Goal: Task Accomplishment & Management: Complete application form

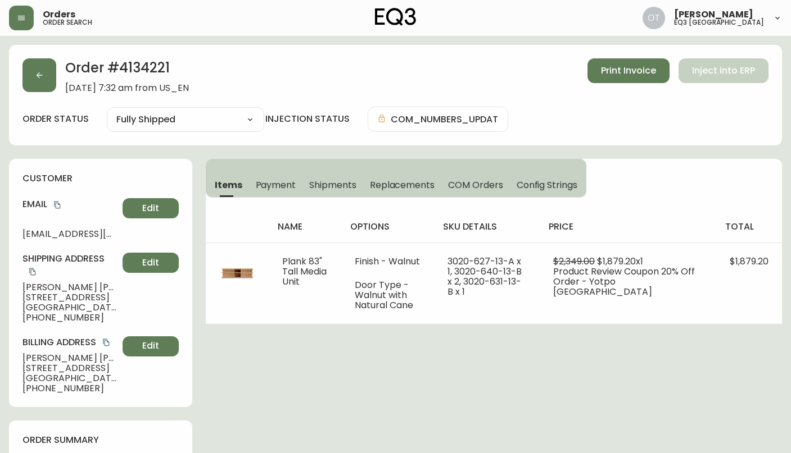
select select "FULLY_SHIPPED"
click at [179, 256] on button "Edit" at bounding box center [150, 263] width 56 height 20
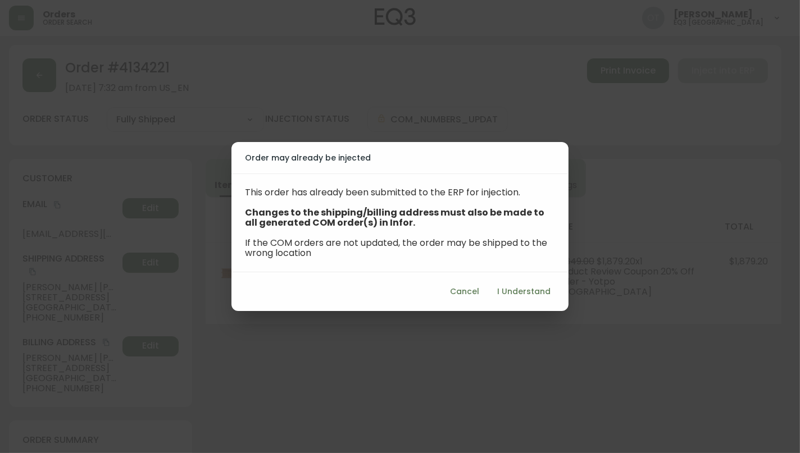
click at [457, 292] on span "Cancel" at bounding box center [464, 292] width 29 height 14
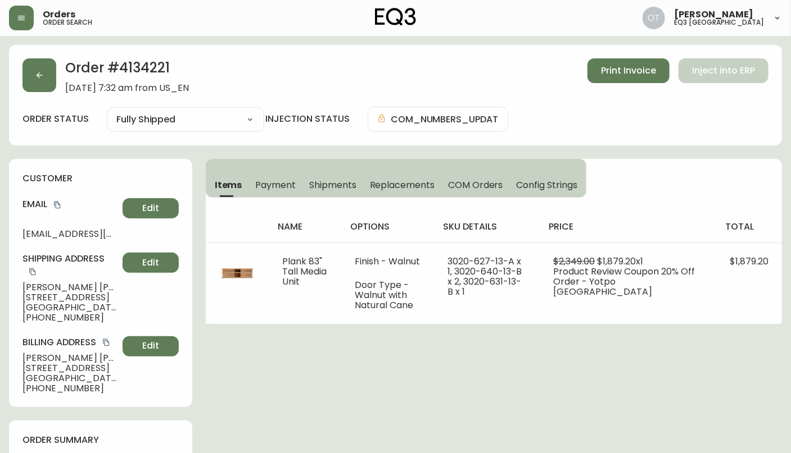
scroll to position [312, 0]
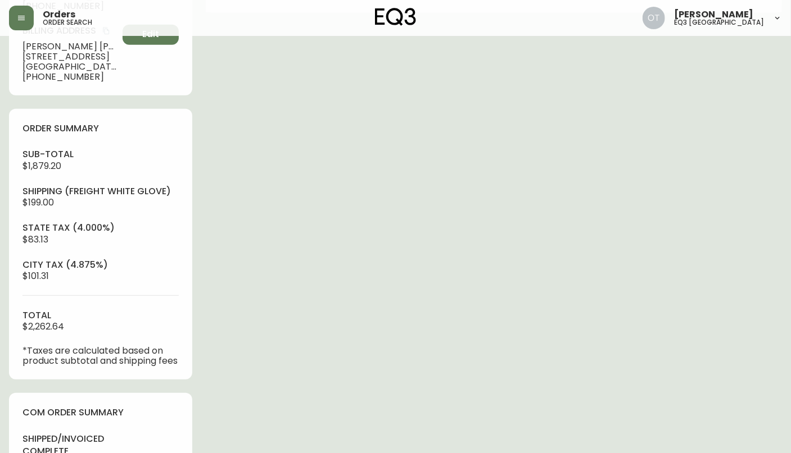
click at [116, 129] on div "order summary sub-total $1,879.20 Shipping ( Freight White Glove ) $199.00 stat…" at bounding box center [100, 244] width 183 height 271
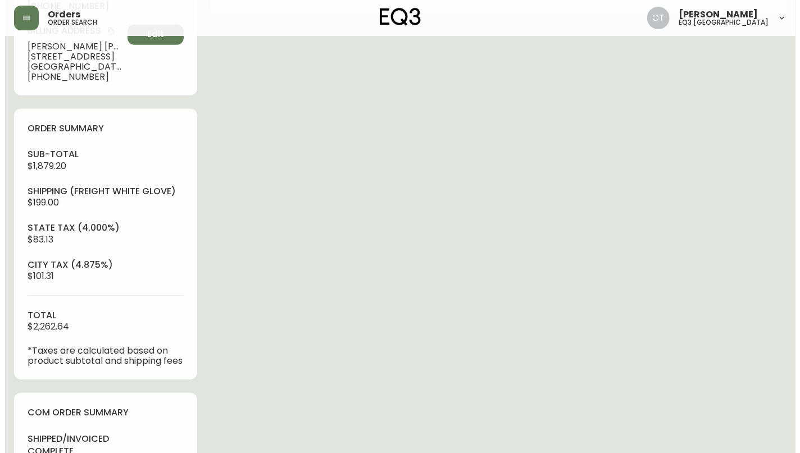
scroll to position [0, 0]
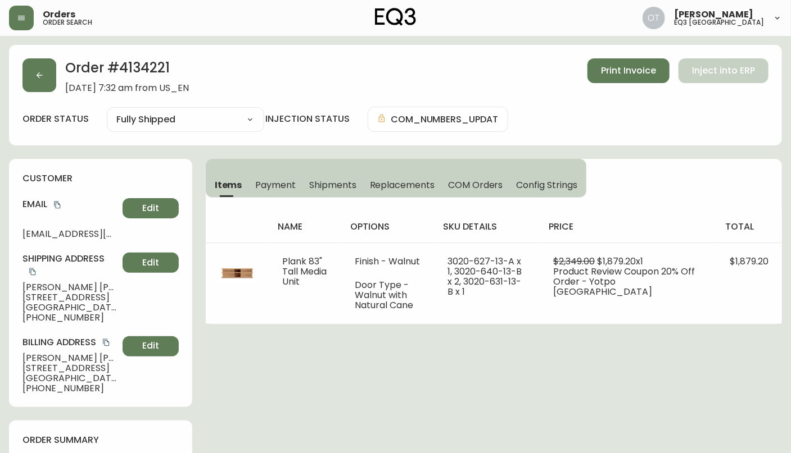
click at [331, 183] on span "Shipments" at bounding box center [332, 185] width 47 height 12
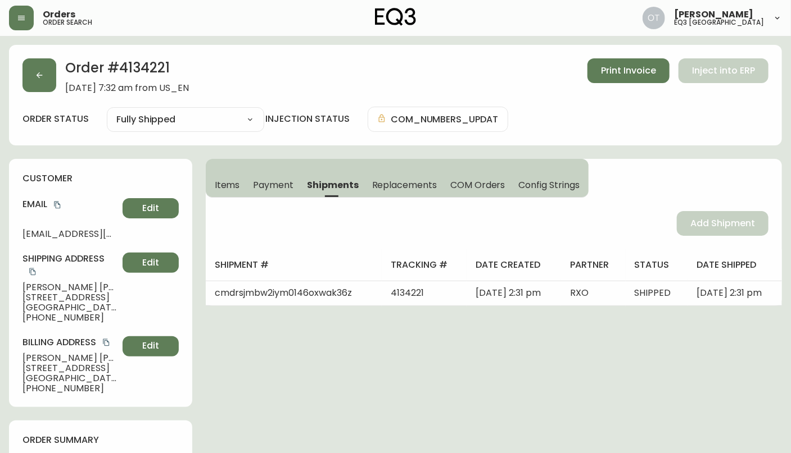
click at [233, 183] on span "Items" at bounding box center [227, 185] width 25 height 12
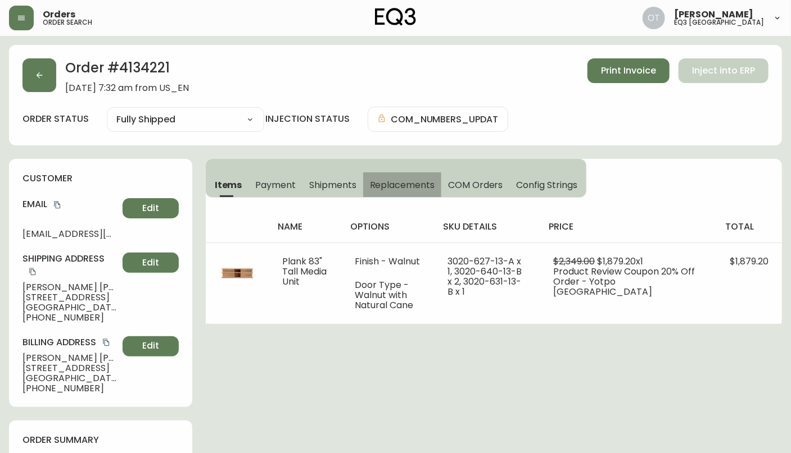
click at [377, 184] on span "Replacements" at bounding box center [402, 185] width 65 height 12
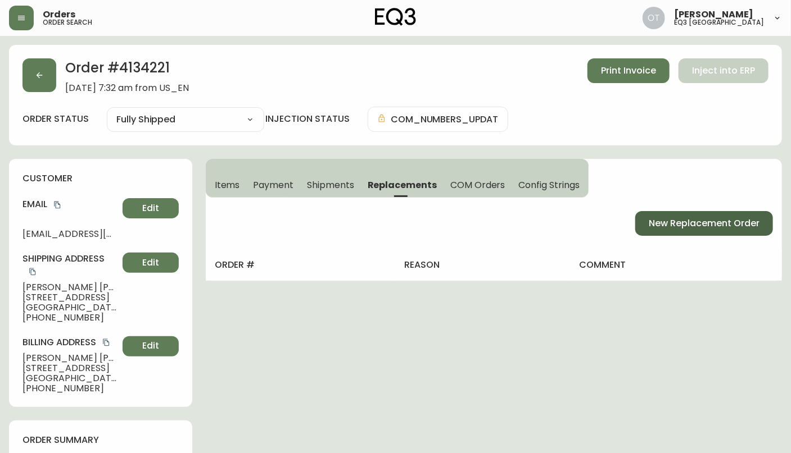
click at [670, 217] on span "New Replacement Order" at bounding box center [703, 223] width 111 height 12
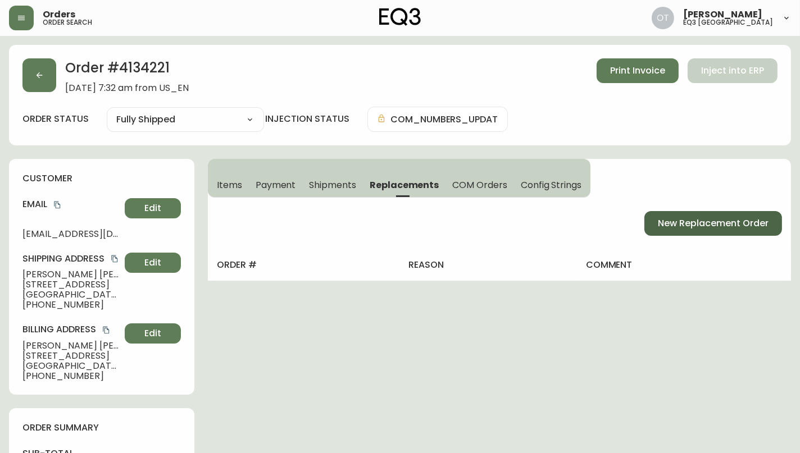
select select "FREIGHT_WHITEGLOVE"
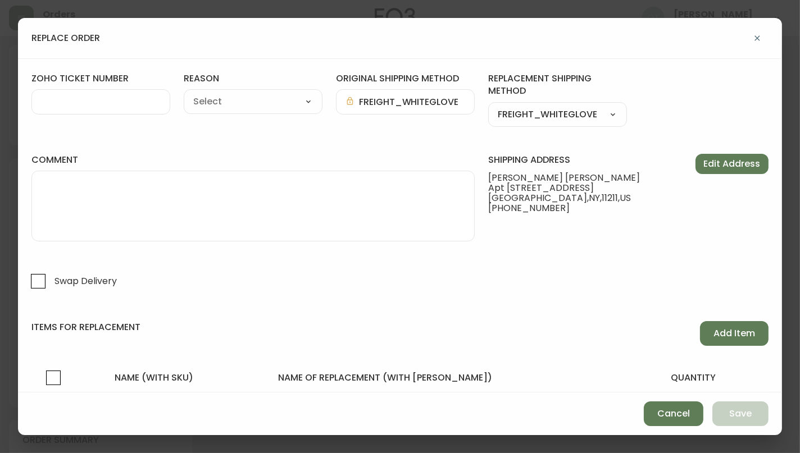
click at [135, 108] on div at bounding box center [100, 101] width 139 height 25
paste input "#819872"
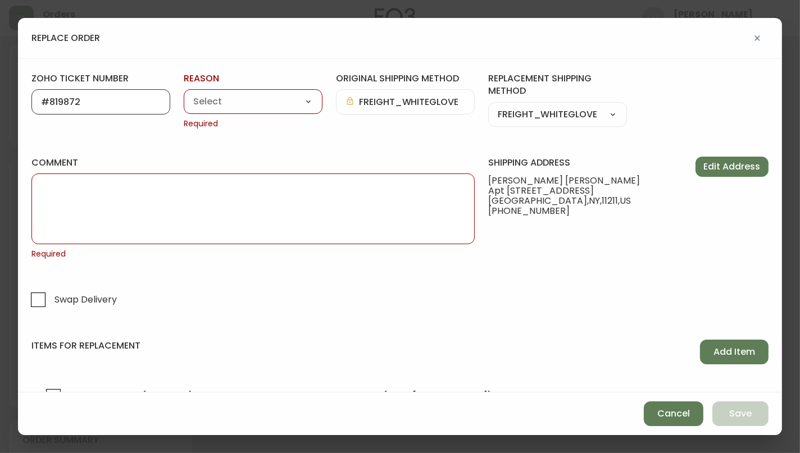
click at [47, 99] on input "#819872" at bounding box center [101, 102] width 120 height 11
type input "819872"
click at [224, 89] on div "Customer Related Damaged in Shipping Lost in Transit or Missing Order Manufactu…" at bounding box center [253, 101] width 139 height 25
click at [224, 94] on select "Customer Related Damaged in Shipping Lost in Transit or Missing Order Manufactu…" at bounding box center [253, 102] width 139 height 17
select select "Damaged in Shipping"
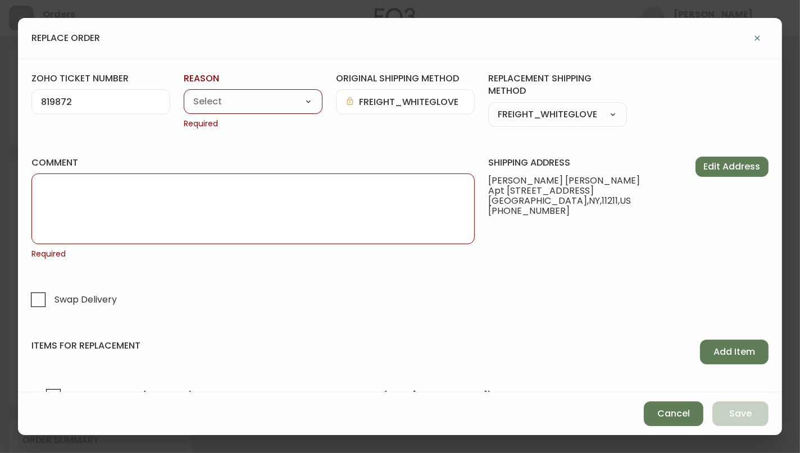
click at [184, 94] on select "Customer Related Damaged in Shipping Lost in Transit or Missing Order Manufactu…" at bounding box center [253, 102] width 139 height 17
type input "Damaged in Shipping"
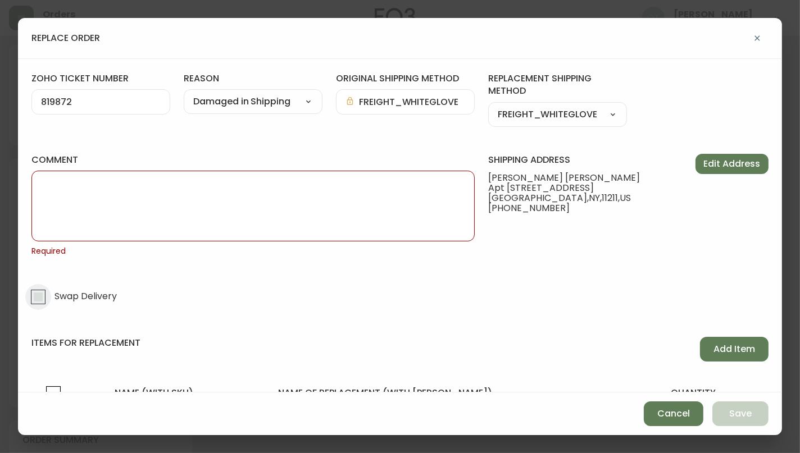
click at [38, 294] on input "Swap Delivery" at bounding box center [38, 297] width 26 height 26
checkbox input "true"
click at [735, 345] on span "Add Item" at bounding box center [735, 349] width 42 height 12
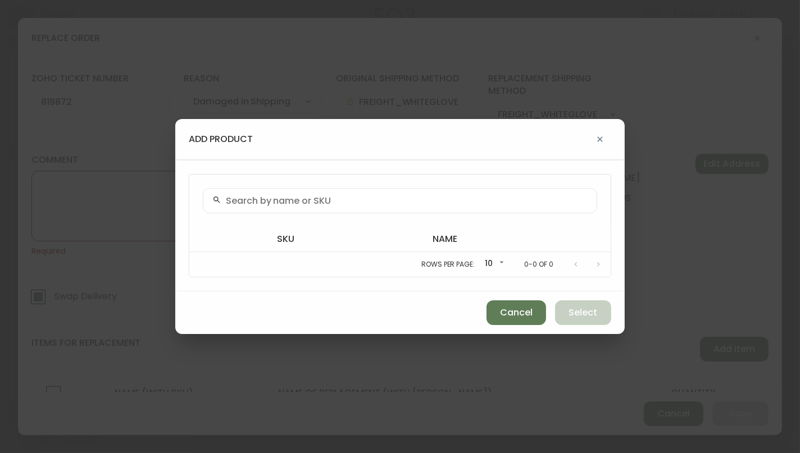
click at [661, 273] on div "add product sku name Rows per page: 10 10 0-0 of 0 Cancel Select" at bounding box center [400, 226] width 800 height 453
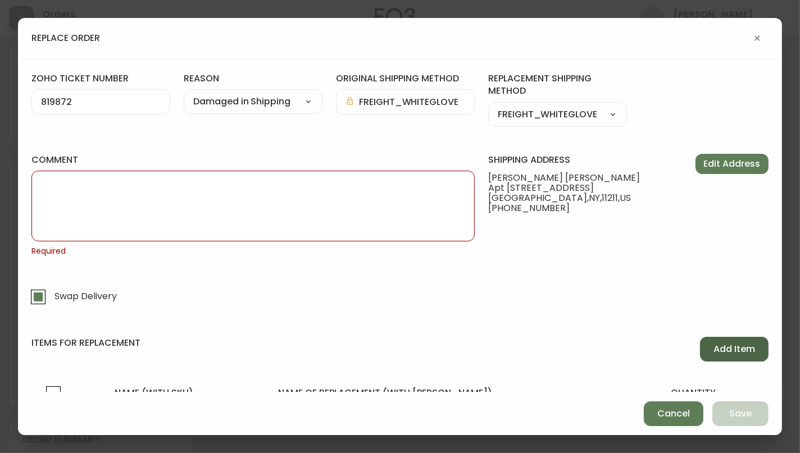
click at [733, 347] on span "Add Item" at bounding box center [735, 349] width 42 height 12
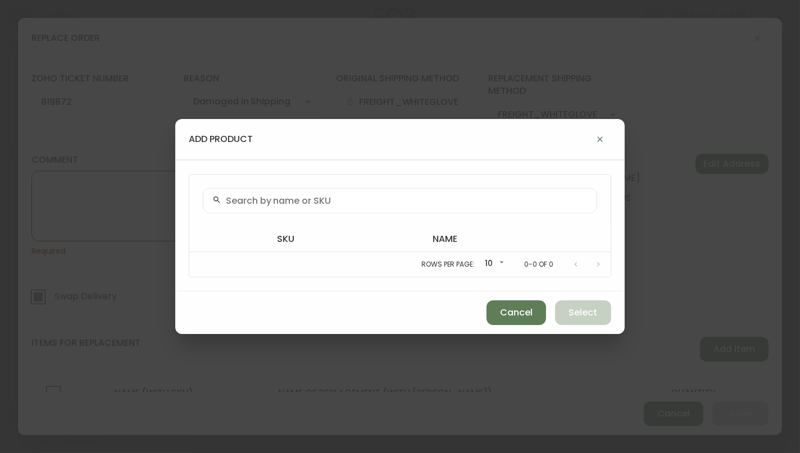
click at [302, 198] on input "text" at bounding box center [407, 201] width 362 height 11
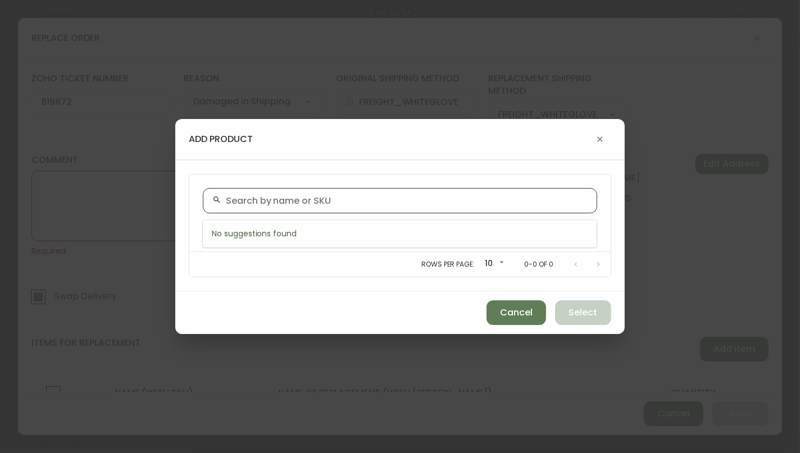
paste input "3020-627-13-A"
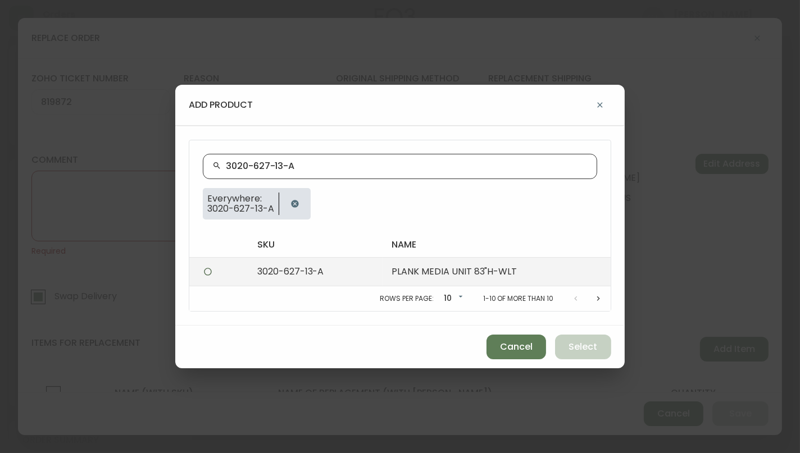
type input "3020-627-13-A"
click at [302, 274] on td "3020-627-13-A" at bounding box center [315, 272] width 134 height 29
radio input "true"
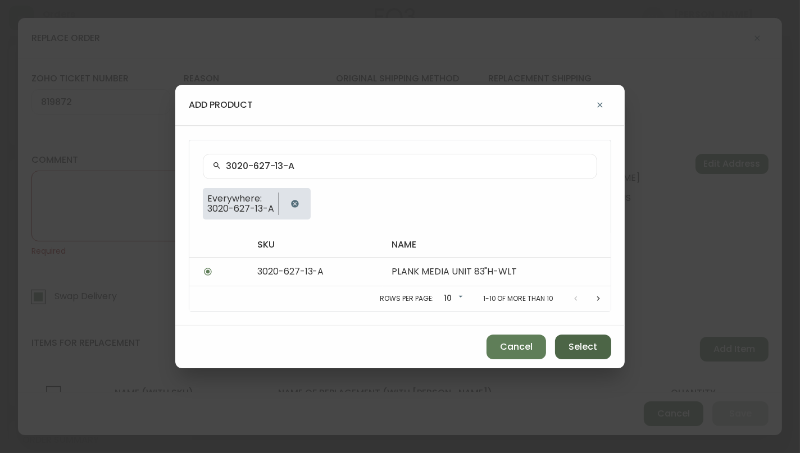
click at [587, 343] on span "Select" at bounding box center [583, 347] width 29 height 12
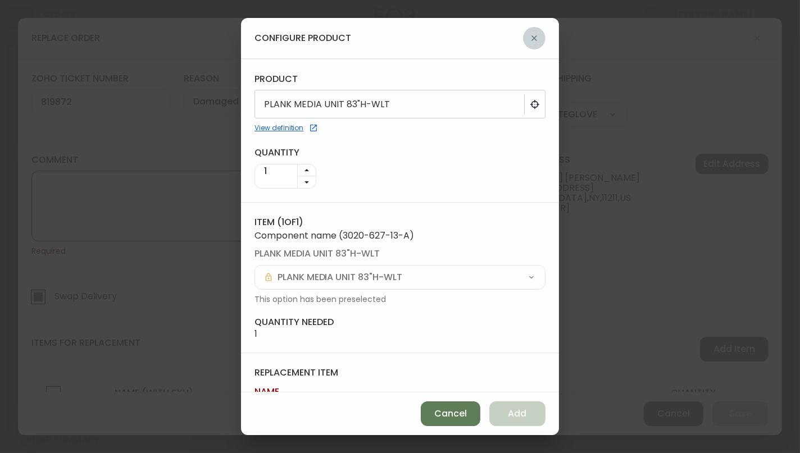
click at [530, 34] on icon "button" at bounding box center [534, 38] width 9 height 9
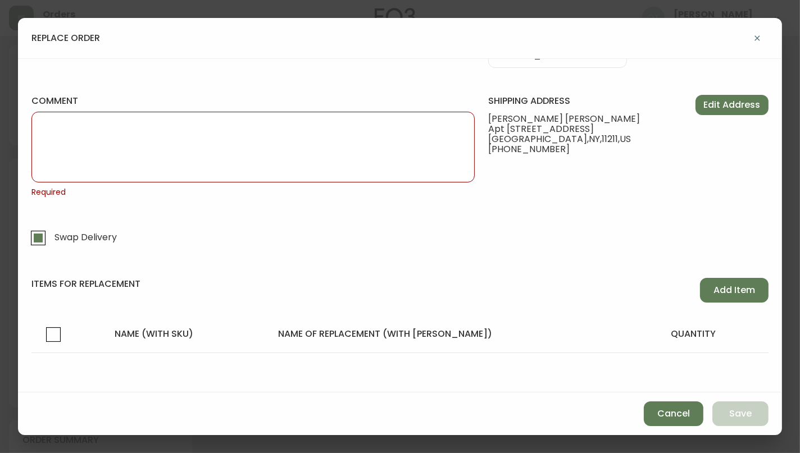
scroll to position [60, 0]
click at [731, 287] on span "Add Item" at bounding box center [735, 290] width 42 height 12
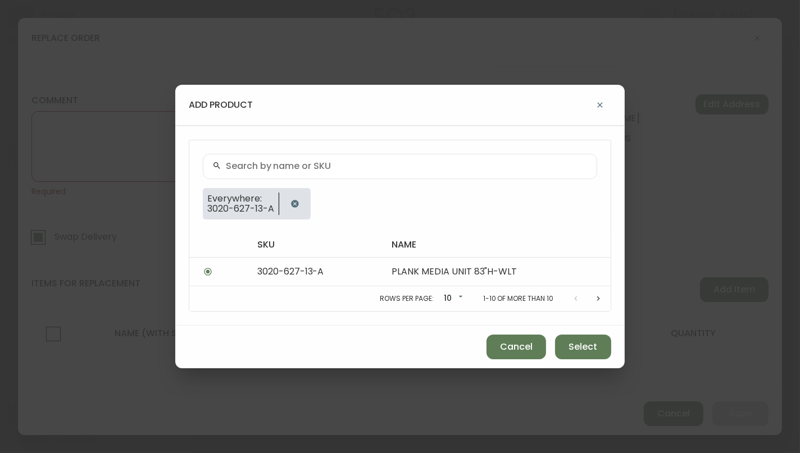
click at [293, 202] on icon "button" at bounding box center [294, 203] width 7 height 7
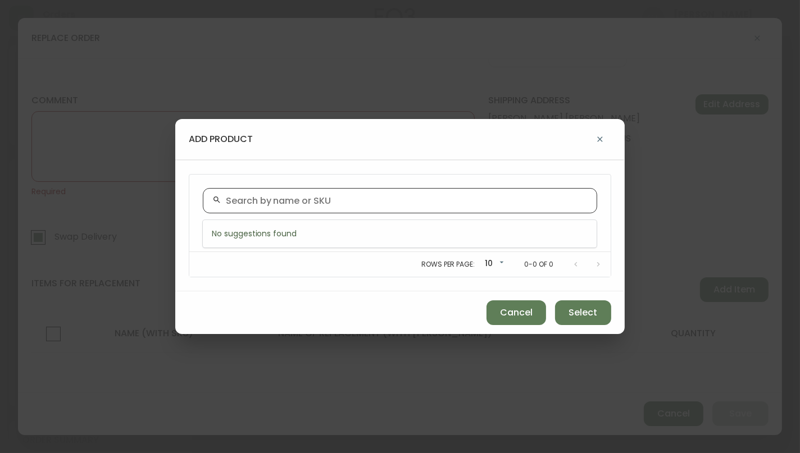
click at [266, 197] on input "text" at bounding box center [407, 201] width 362 height 11
paste input "3020-626-13-A"
type input "3020-626-13-A"
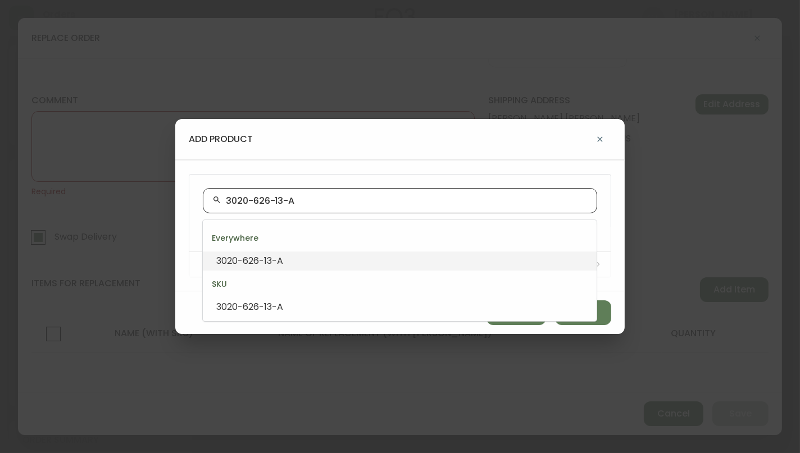
click at [302, 263] on li "3020-626-13-A" at bounding box center [400, 261] width 394 height 19
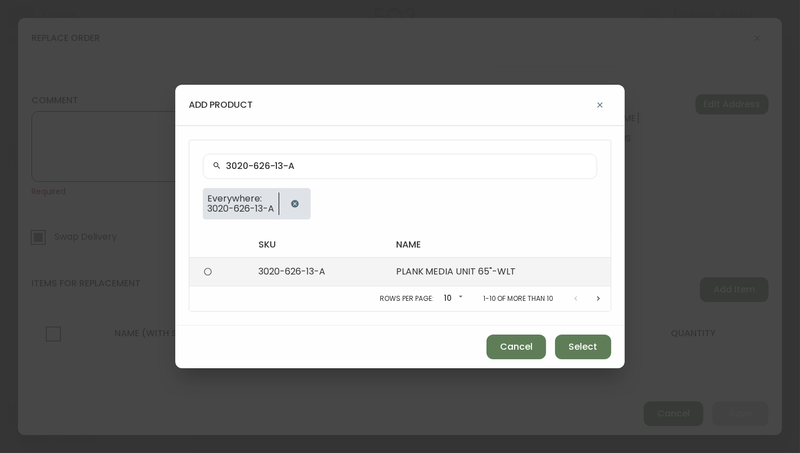
click at [343, 266] on td "3020-626-13-A" at bounding box center [318, 272] width 138 height 29
radio input "true"
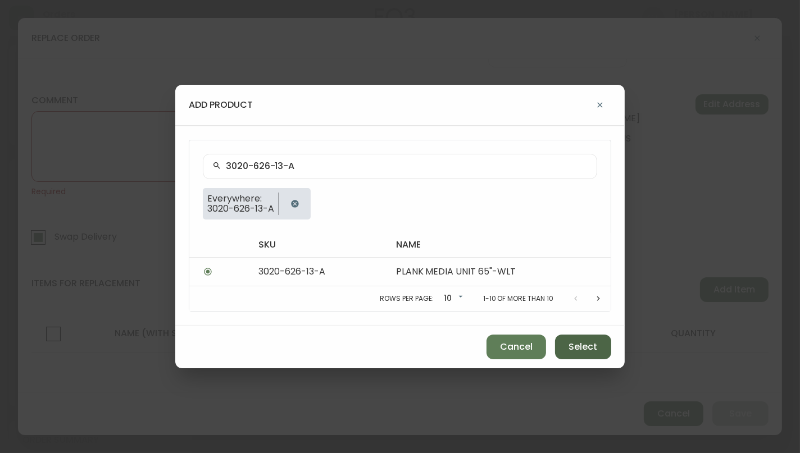
click at [591, 343] on span "Select" at bounding box center [583, 347] width 29 height 12
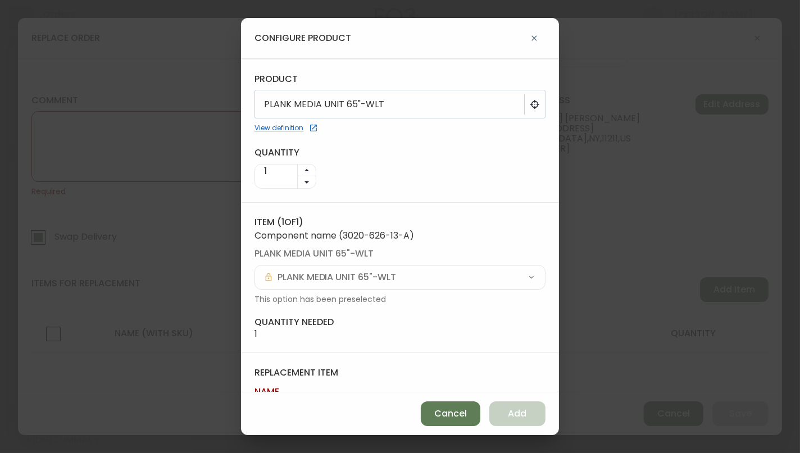
scroll to position [63, 0]
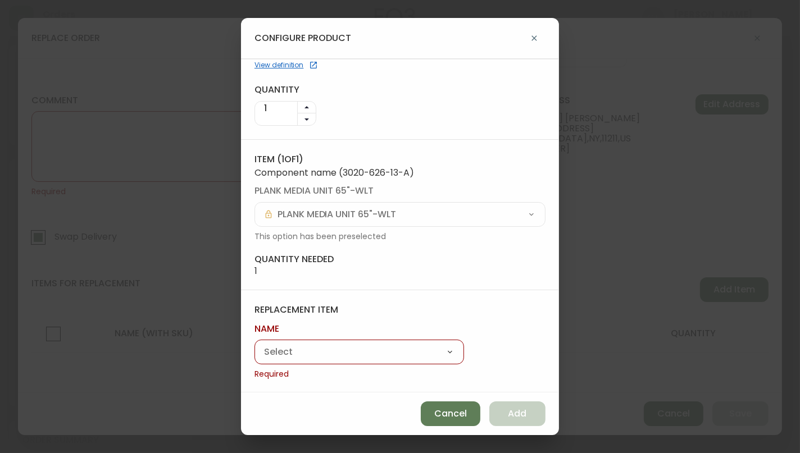
click at [325, 354] on select "Plank 83" Tall Media Unit" at bounding box center [360, 352] width 210 height 17
select select "cmda8akcl3l1b0150x4igiy77"
click at [255, 358] on select "Plank 83" Tall Media Unit" at bounding box center [360, 352] width 210 height 17
type input "Plank 83" Tall Media Unit"
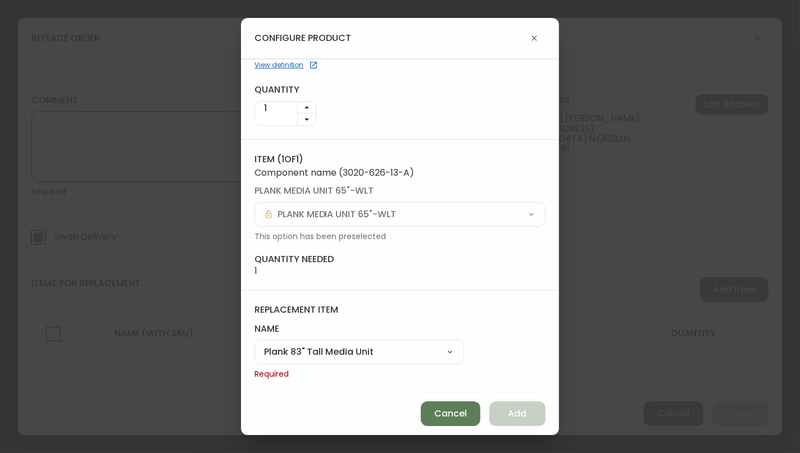
scroll to position [48, 0]
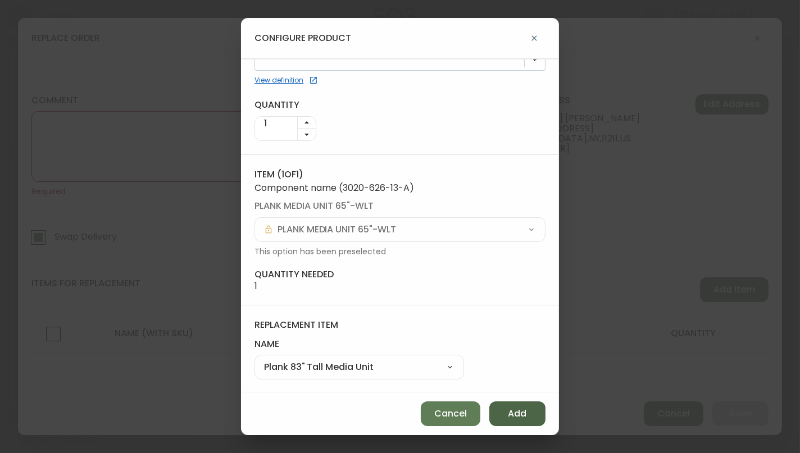
click at [525, 414] on span "Add" at bounding box center [518, 414] width 19 height 12
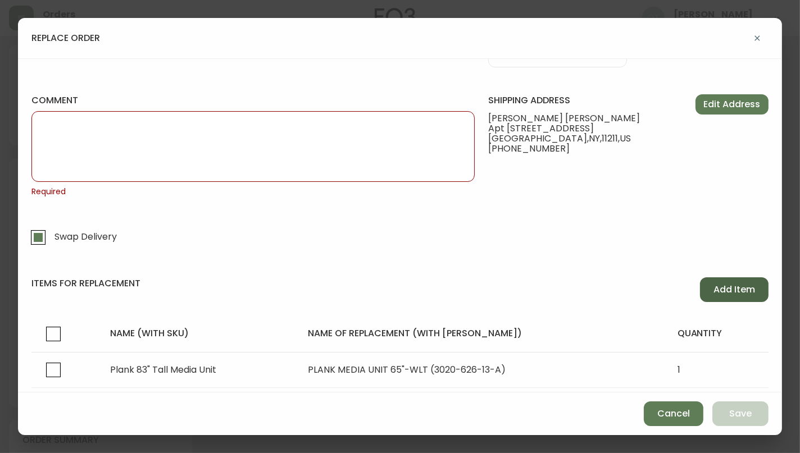
click at [720, 291] on span "Add Item" at bounding box center [735, 290] width 42 height 12
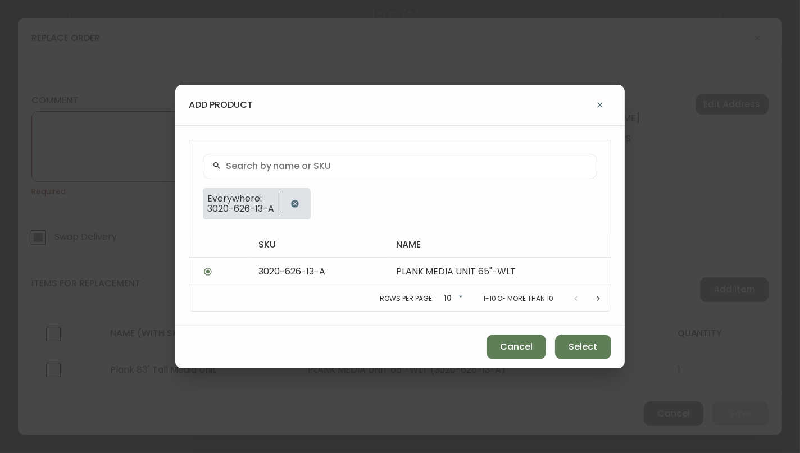
click at [287, 165] on input "text" at bounding box center [407, 166] width 362 height 11
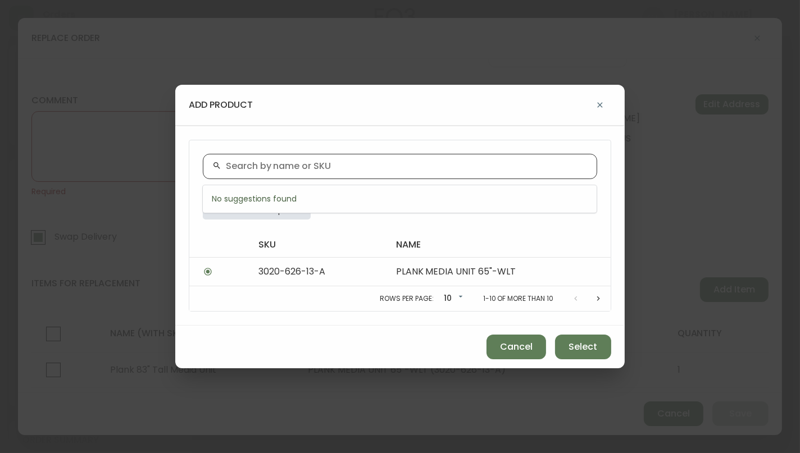
paste input "3020-631-13-B"
type input "3020-631-13-B"
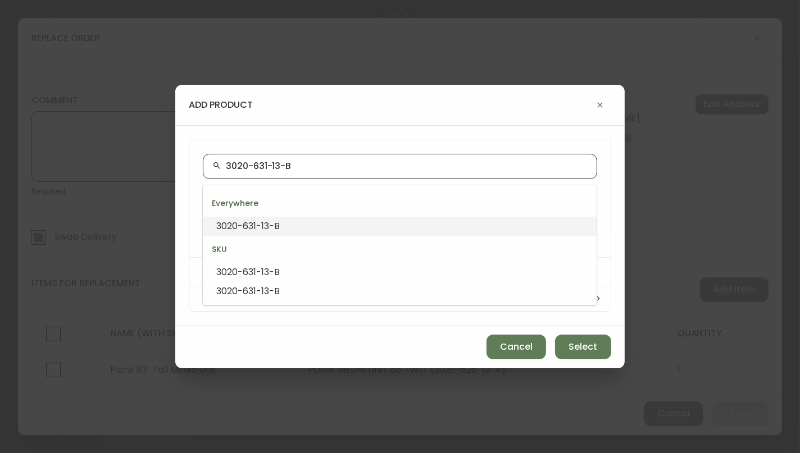
click at [256, 230] on span "3020-631-13-B" at bounding box center [247, 226] width 63 height 13
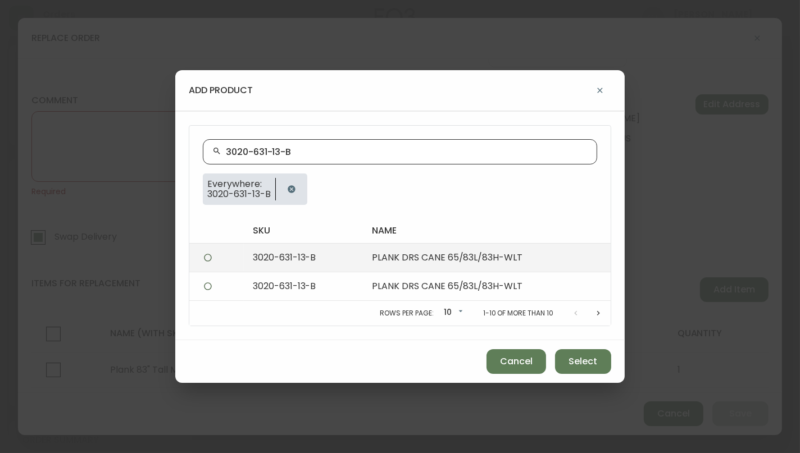
click at [282, 265] on td "3020-631-13-B" at bounding box center [303, 257] width 119 height 29
radio input "true"
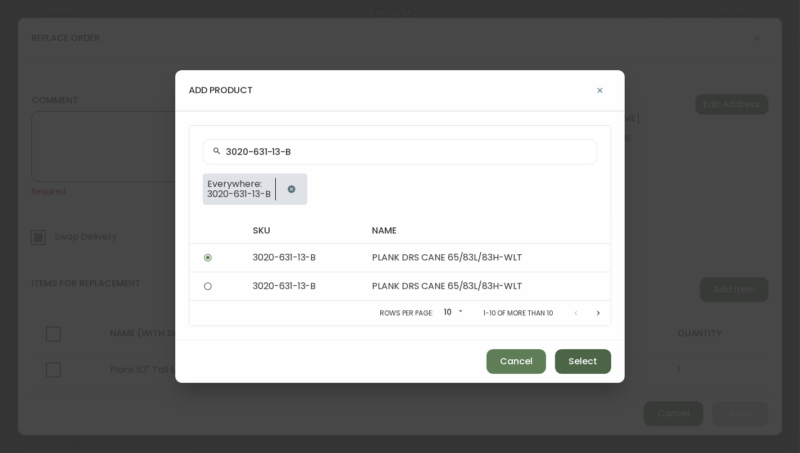
click at [579, 366] on span "Select" at bounding box center [583, 362] width 29 height 12
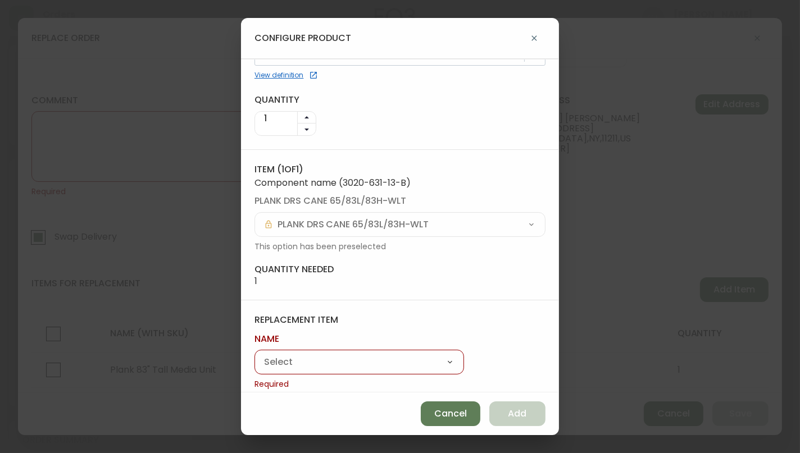
scroll to position [63, 0]
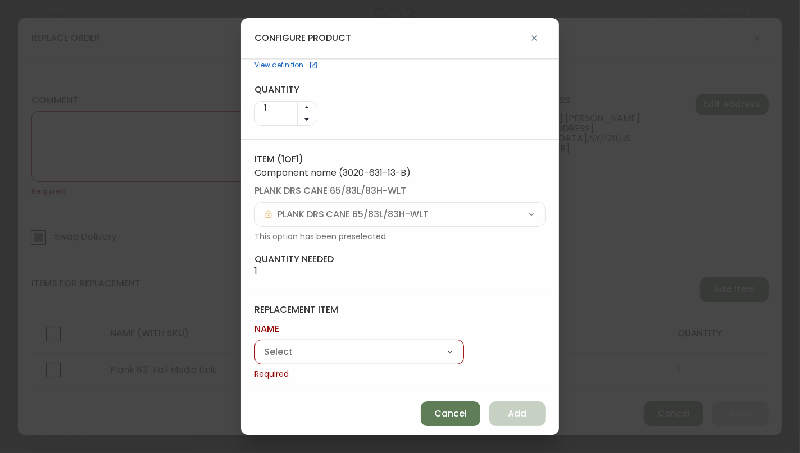
click at [337, 348] on select "Plank 83" Tall Media Unit" at bounding box center [360, 352] width 210 height 17
select select "cmda8akcl3l1b0150x4igiy77"
click at [255, 358] on select "Plank 83" Tall Media Unit" at bounding box center [360, 352] width 210 height 17
type input "Plank 83" Tall Media Unit"
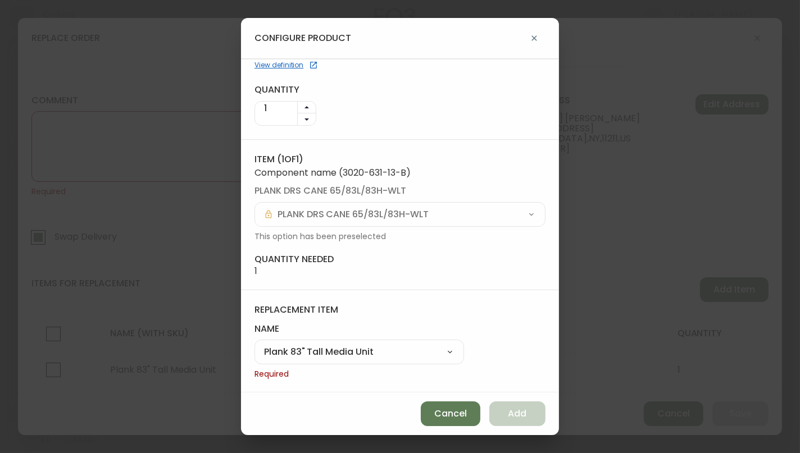
scroll to position [48, 0]
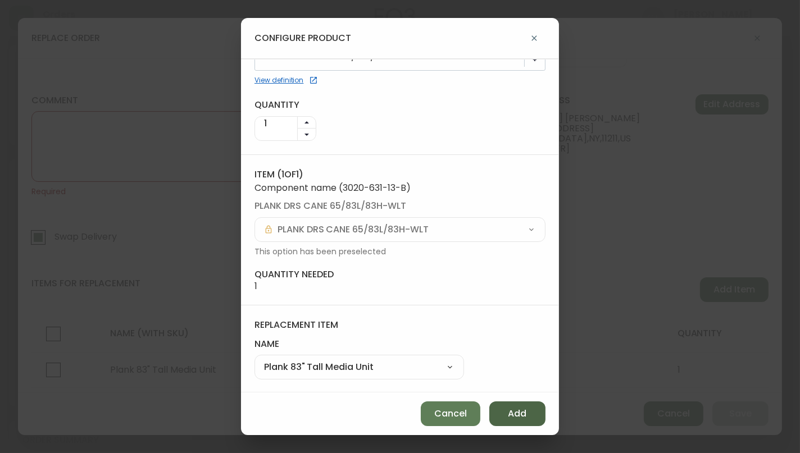
click at [524, 410] on span "Add" at bounding box center [518, 414] width 19 height 12
select select
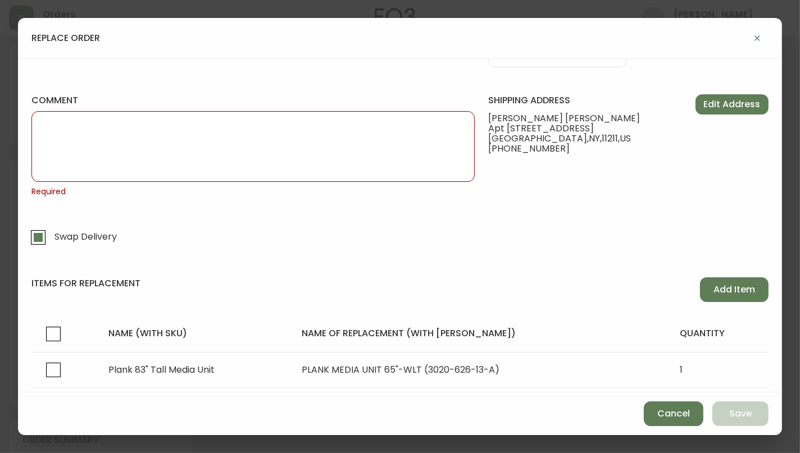
click at [246, 146] on textarea "comment" at bounding box center [253, 147] width 424 height 56
paste textarea "ORIGINAL ORDER: 4134221 | REASON FOR REPLACEMENT: DAMAGED | NOTES: WWA -S WAP -…"
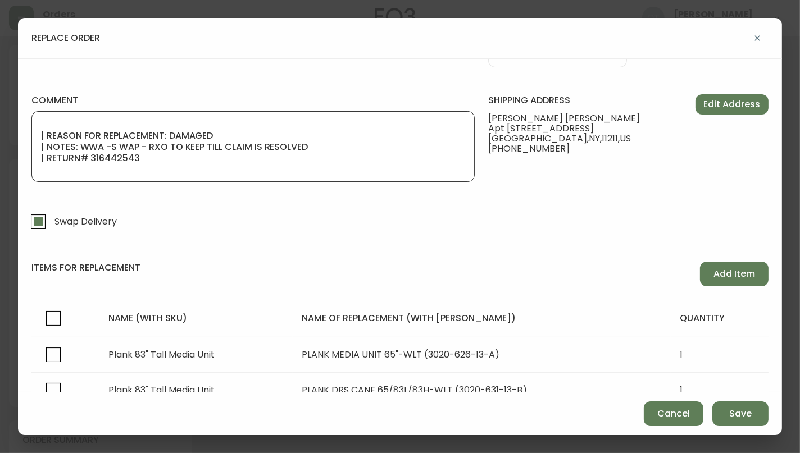
scroll to position [9, 0]
click at [121, 157] on textarea "ORIGINAL ORDER: 4134221 | REASON FOR REPLACEMENT: DAMAGED | NOTES: WWA -S WAP -…" at bounding box center [253, 147] width 424 height 56
type textarea "ORIGINAL ORDER: 4134221 | REASON FOR REPLACEMENT: DAMAGED | NOTES: WWA -SWAP - …"
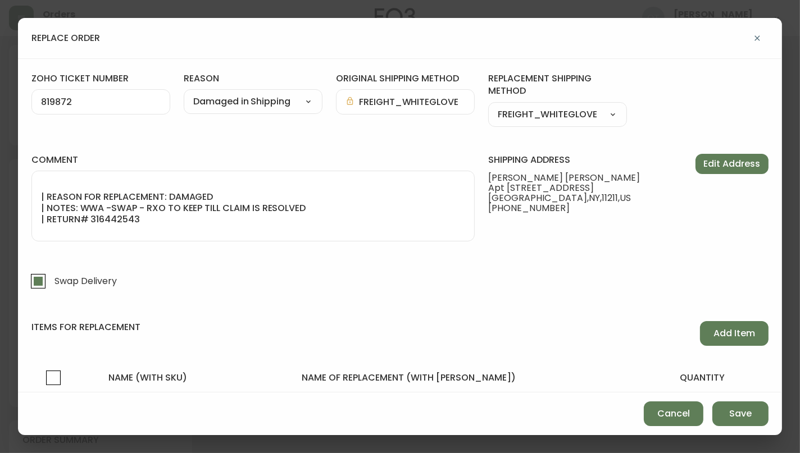
scroll to position [115, 0]
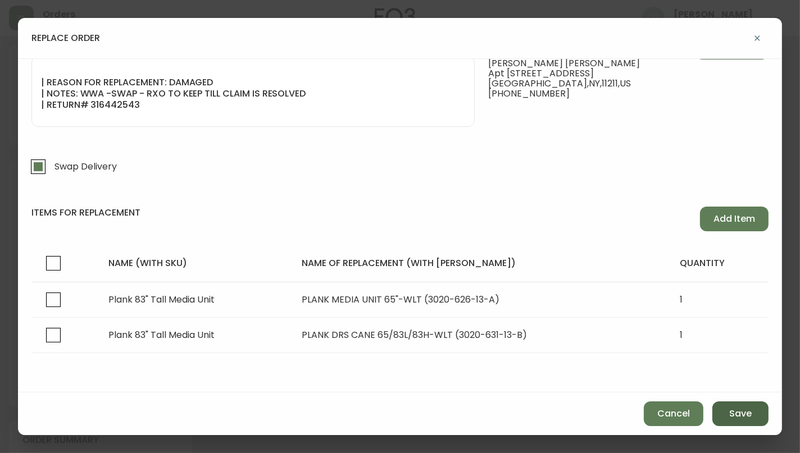
click at [737, 415] on span "Save" at bounding box center [740, 414] width 22 height 12
checkbox input "false"
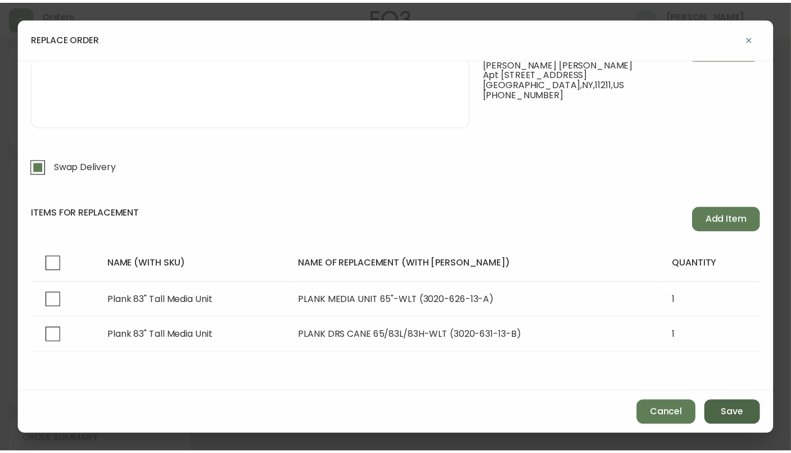
scroll to position [44, 0]
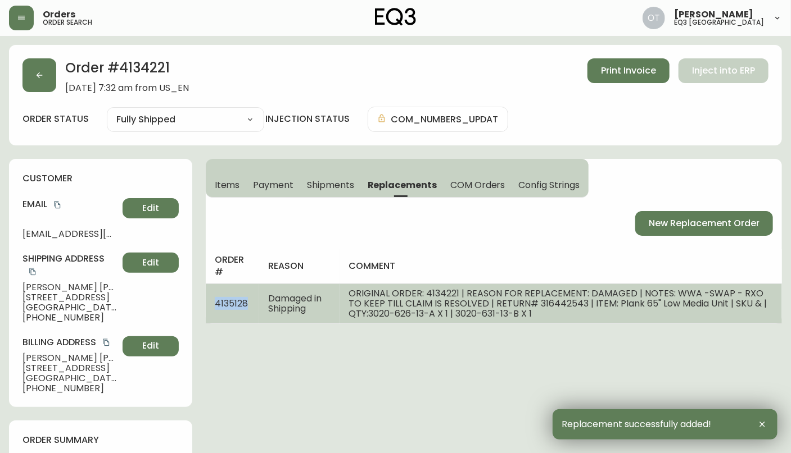
drag, startPoint x: 211, startPoint y: 305, endPoint x: 249, endPoint y: 305, distance: 37.7
click at [249, 305] on td "4135128" at bounding box center [233, 304] width 54 height 40
copy span "4135128"
